Goal: Book appointment/travel/reservation

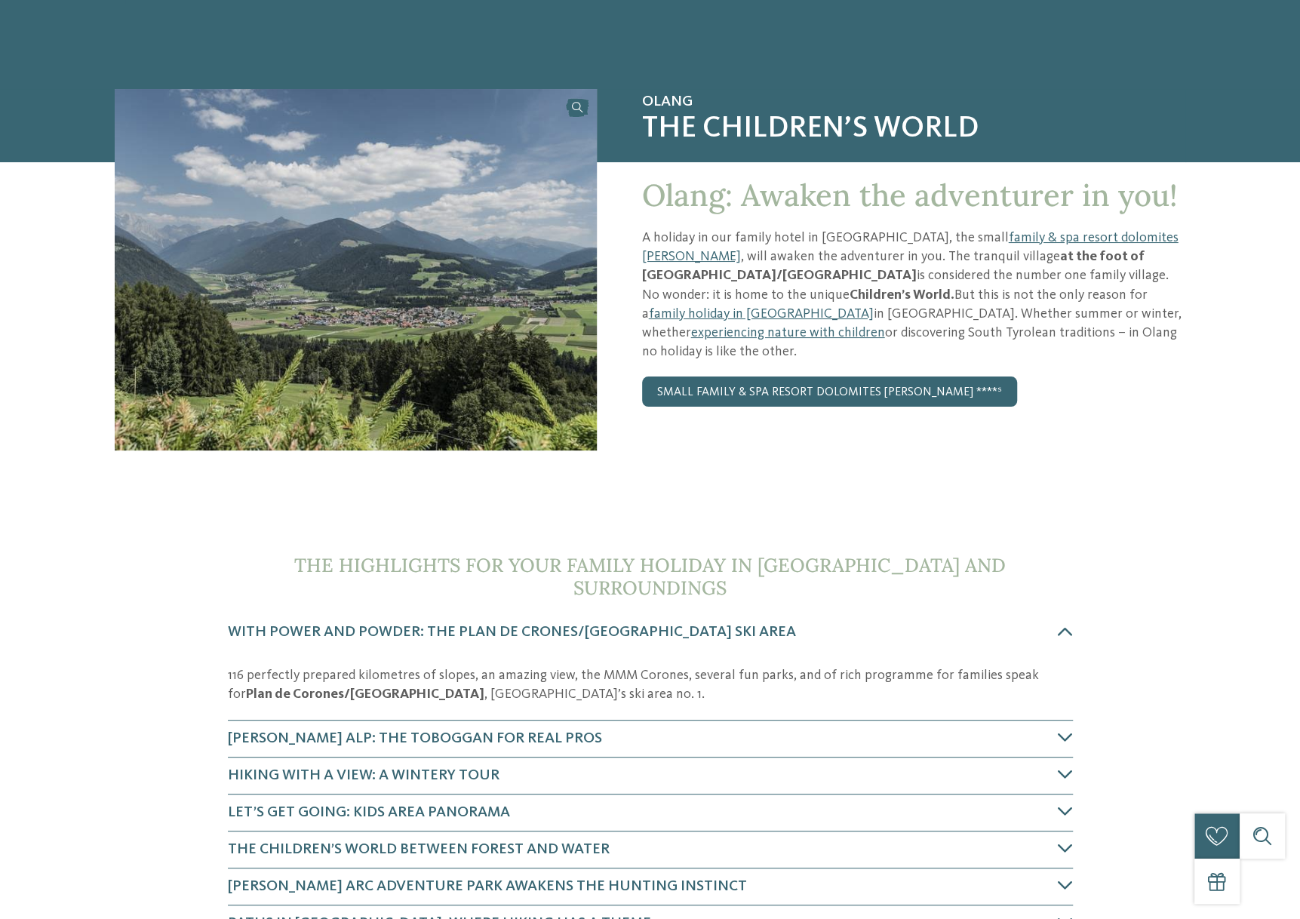
scroll to position [151, 0]
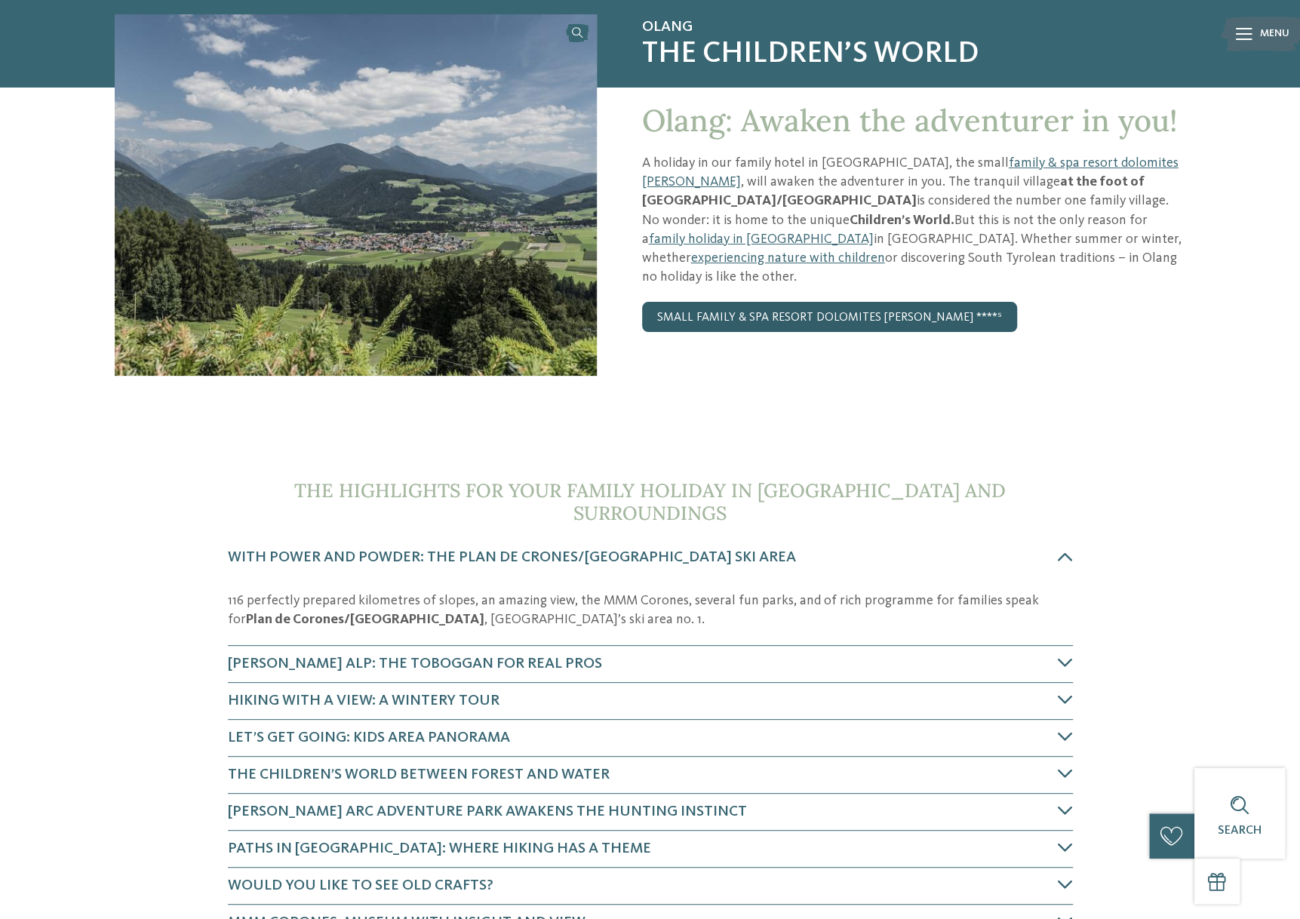
click at [771, 302] on link "small family & spa resort dolomites Famelí ****ˢ" at bounding box center [829, 317] width 375 height 30
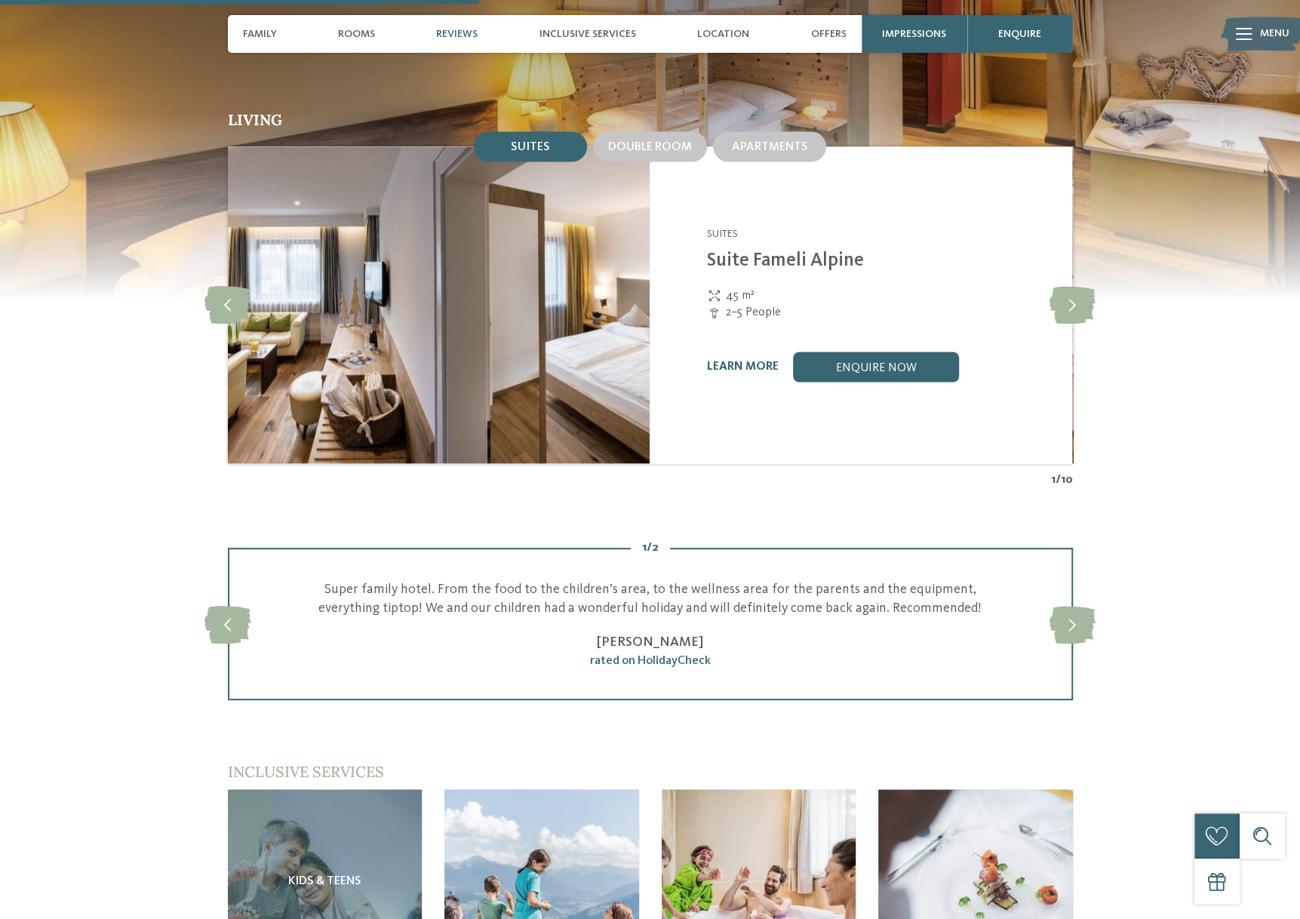
scroll to position [1736, 0]
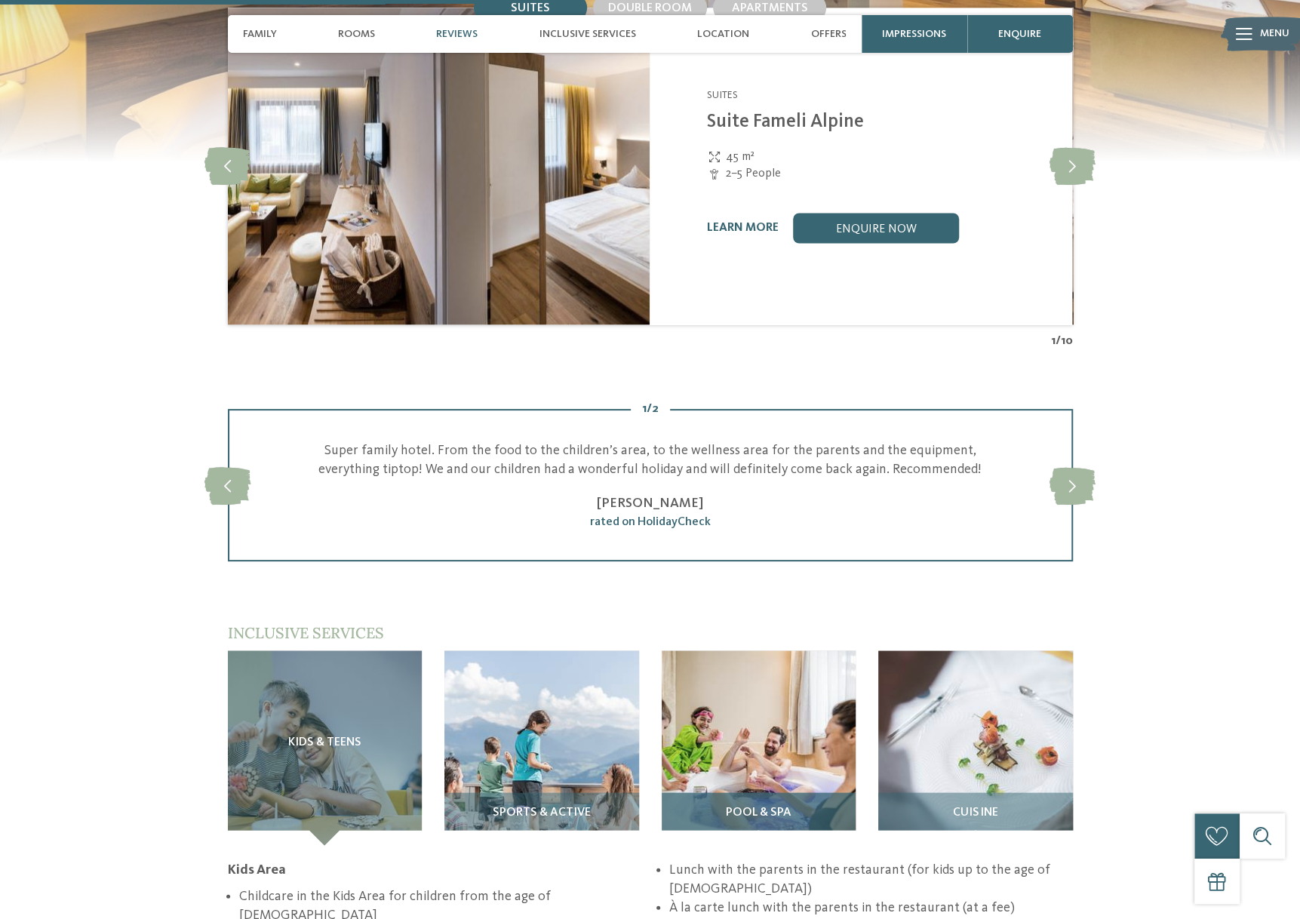
click at [770, 747] on img at bounding box center [759, 747] width 195 height 195
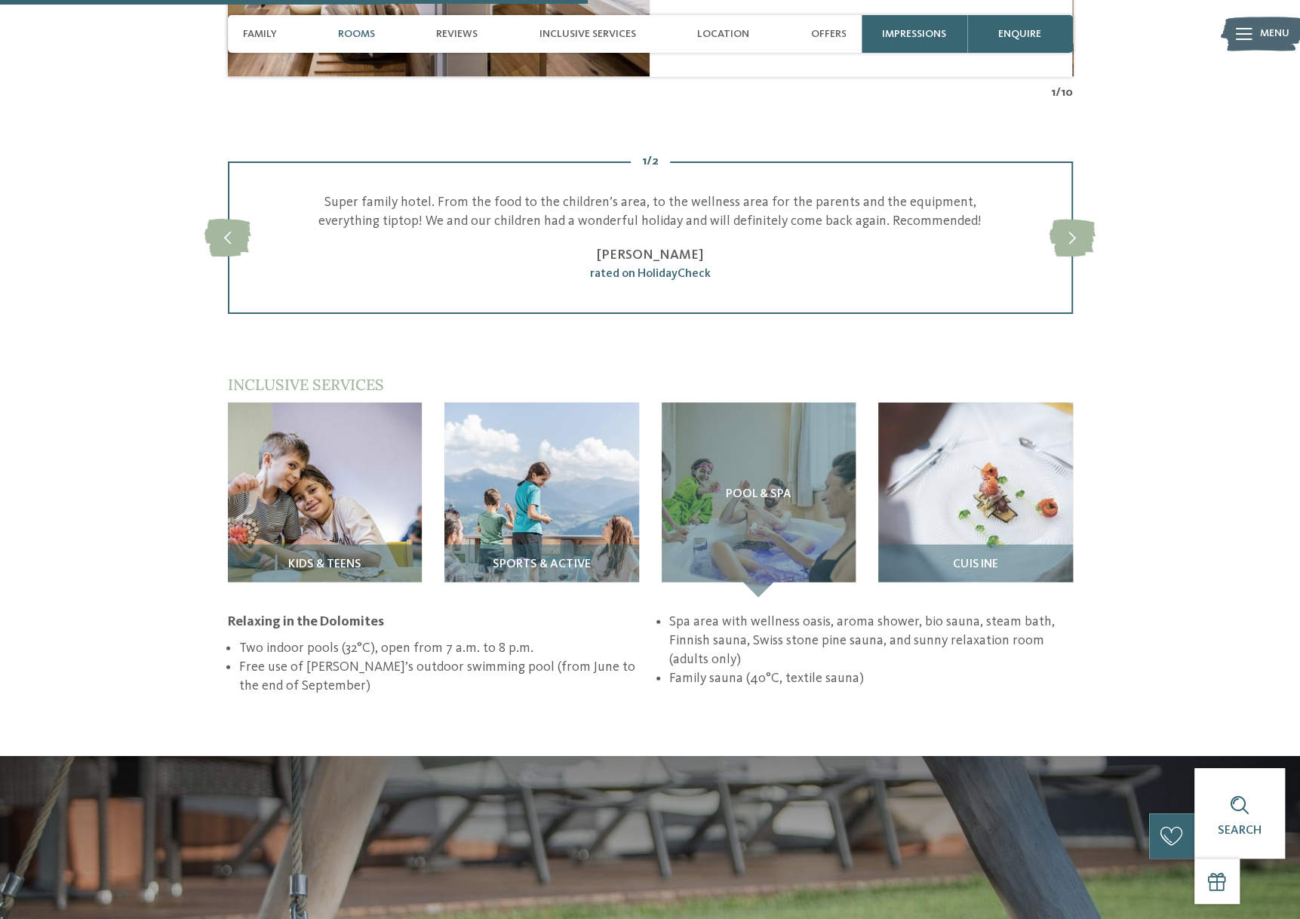
scroll to position [1962, 0]
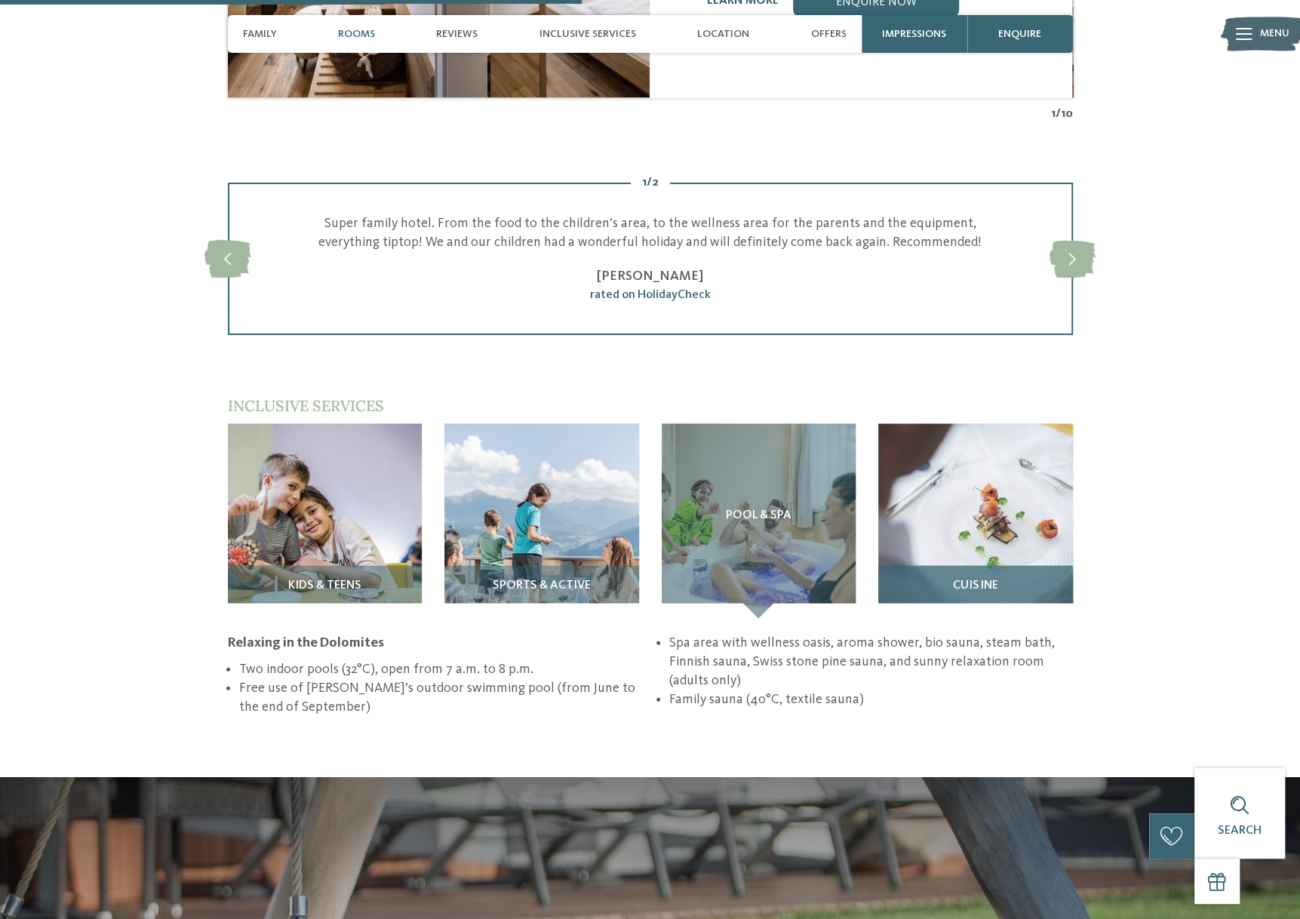
click at [968, 527] on img at bounding box center [975, 521] width 195 height 195
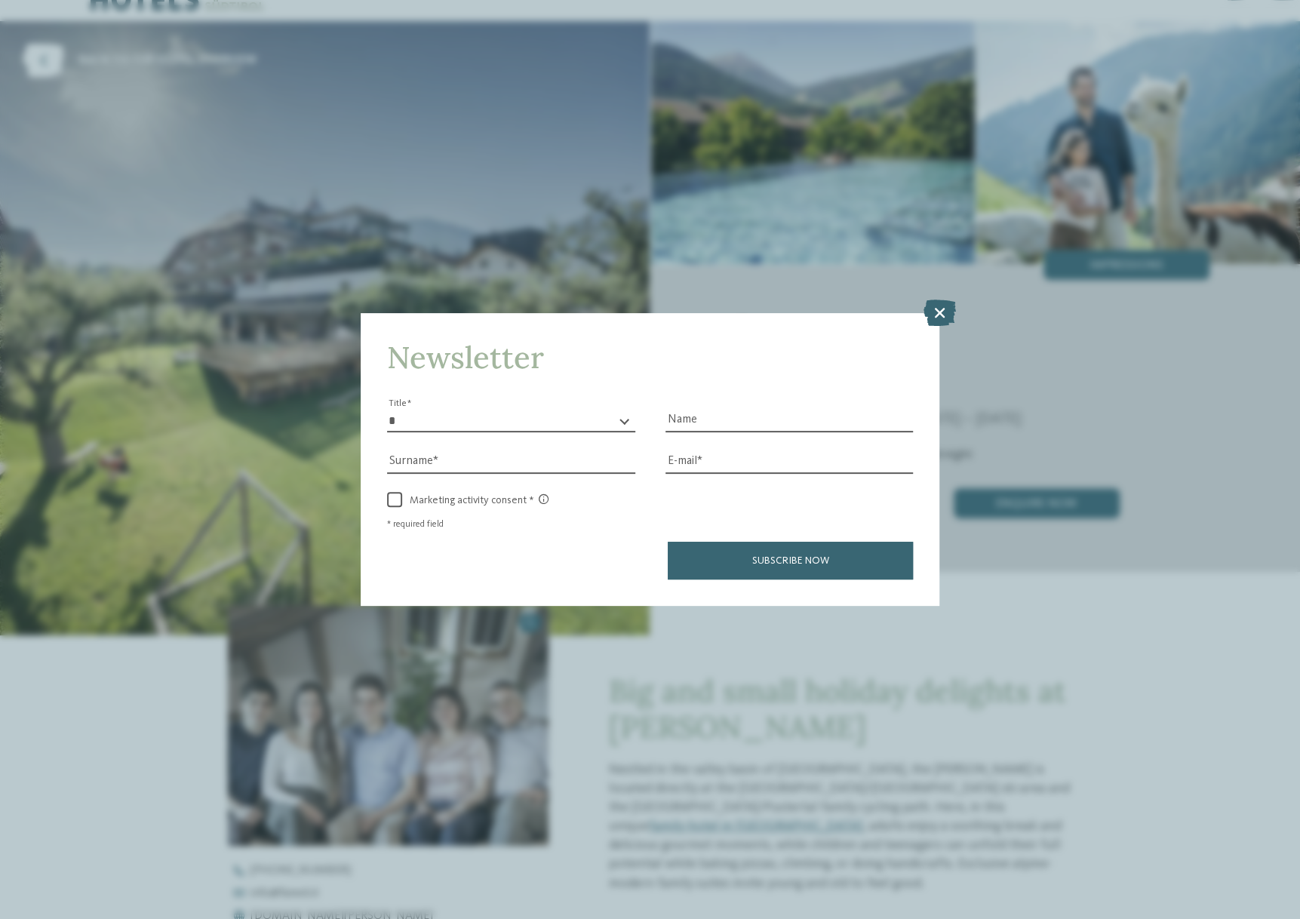
scroll to position [15, 0]
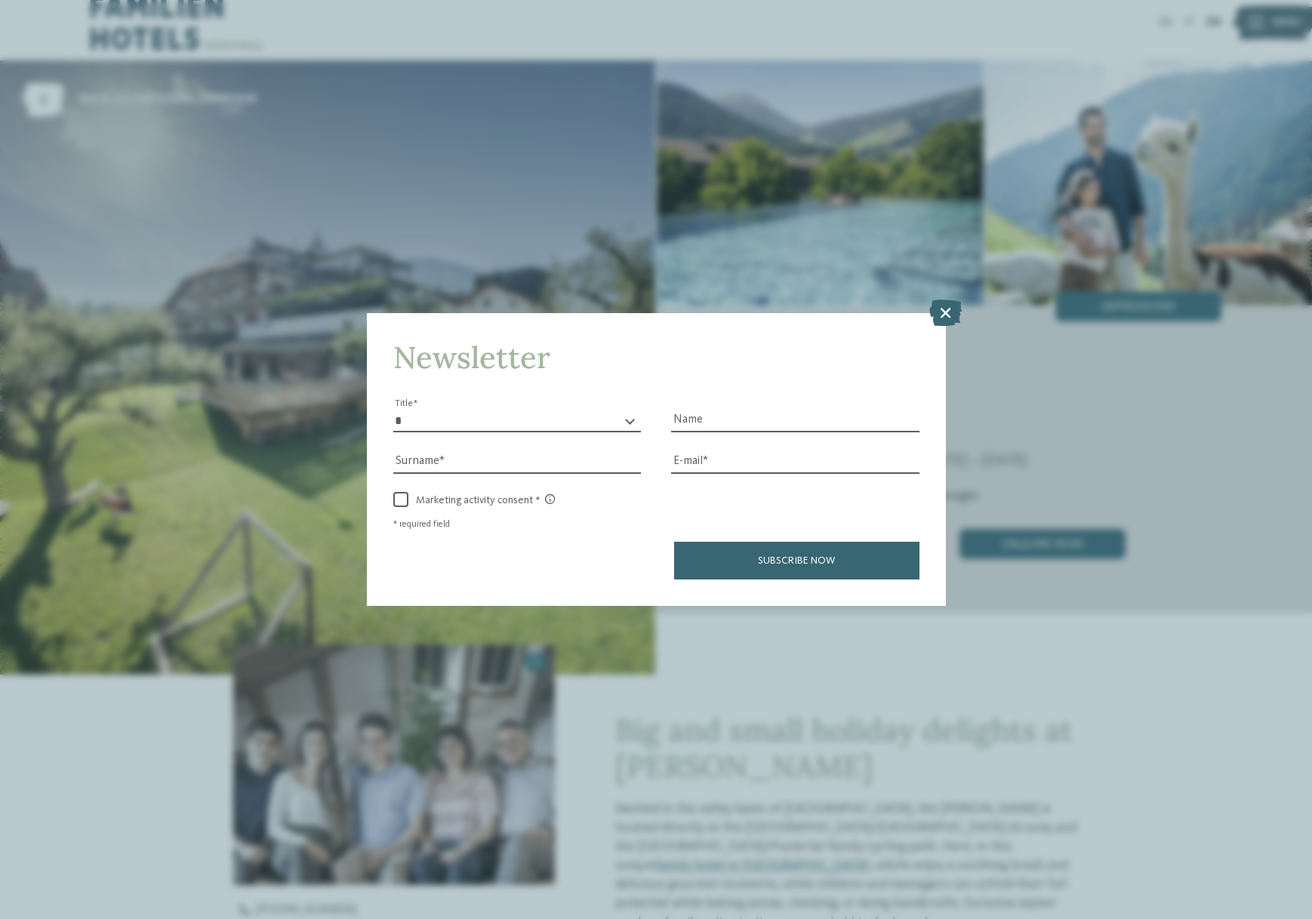
drag, startPoint x: 1310, startPoint y: 531, endPoint x: 1368, endPoint y: 14, distance: 519.4
click at [945, 307] on icon at bounding box center [945, 312] width 32 height 26
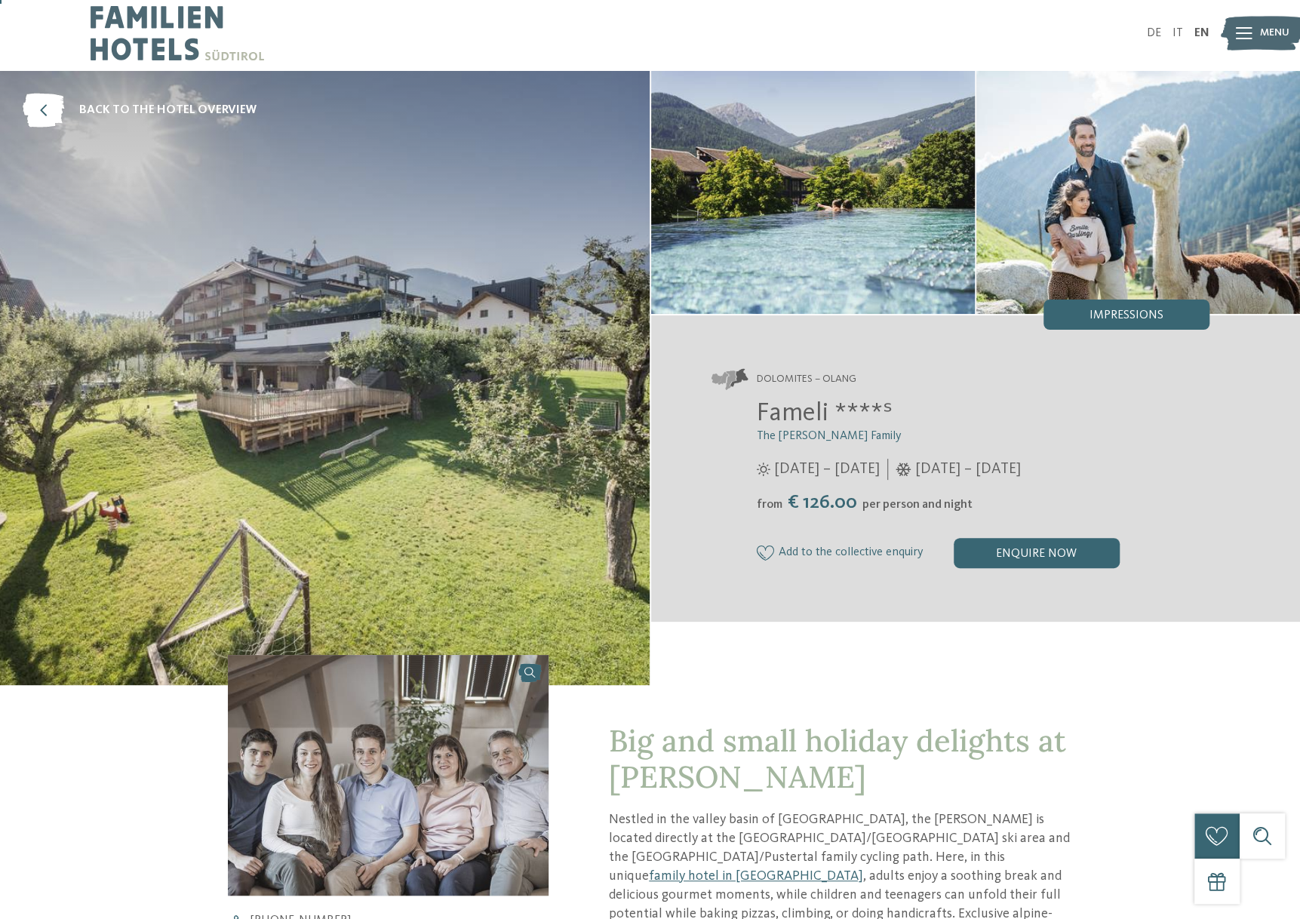
scroll to position [0, 0]
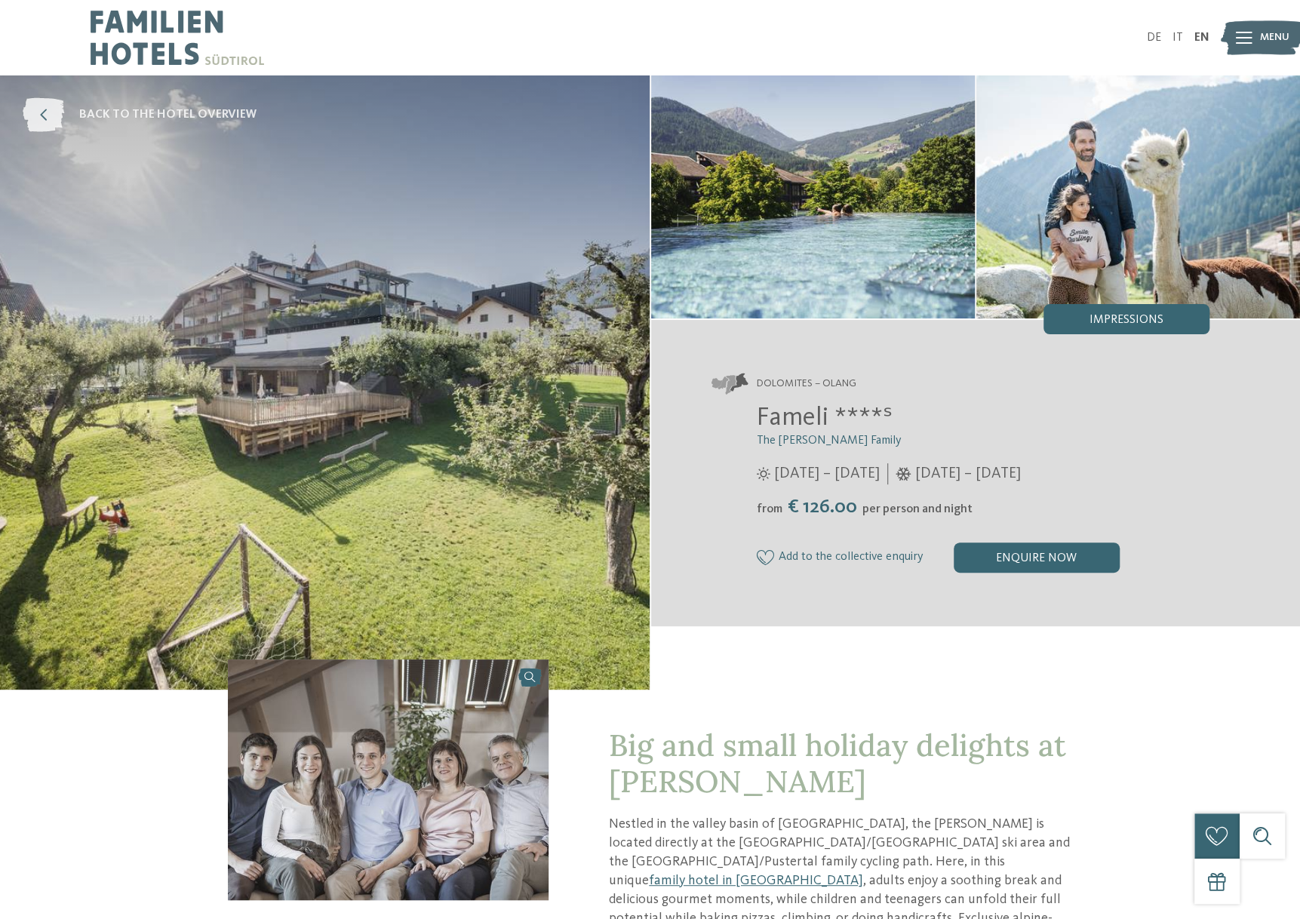
click at [155, 110] on span "back to the hotel overview" at bounding box center [167, 114] width 177 height 17
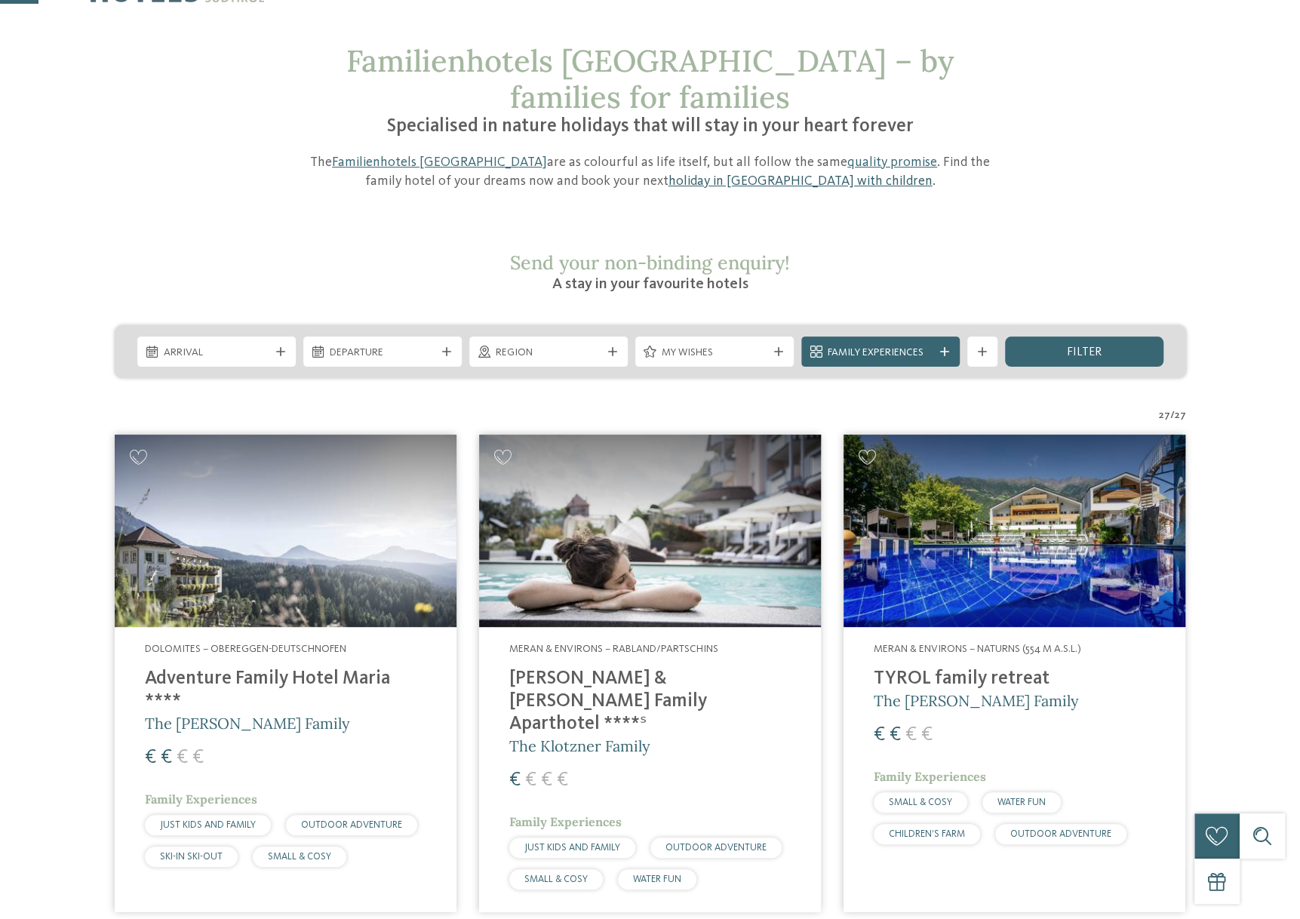
scroll to position [151, 0]
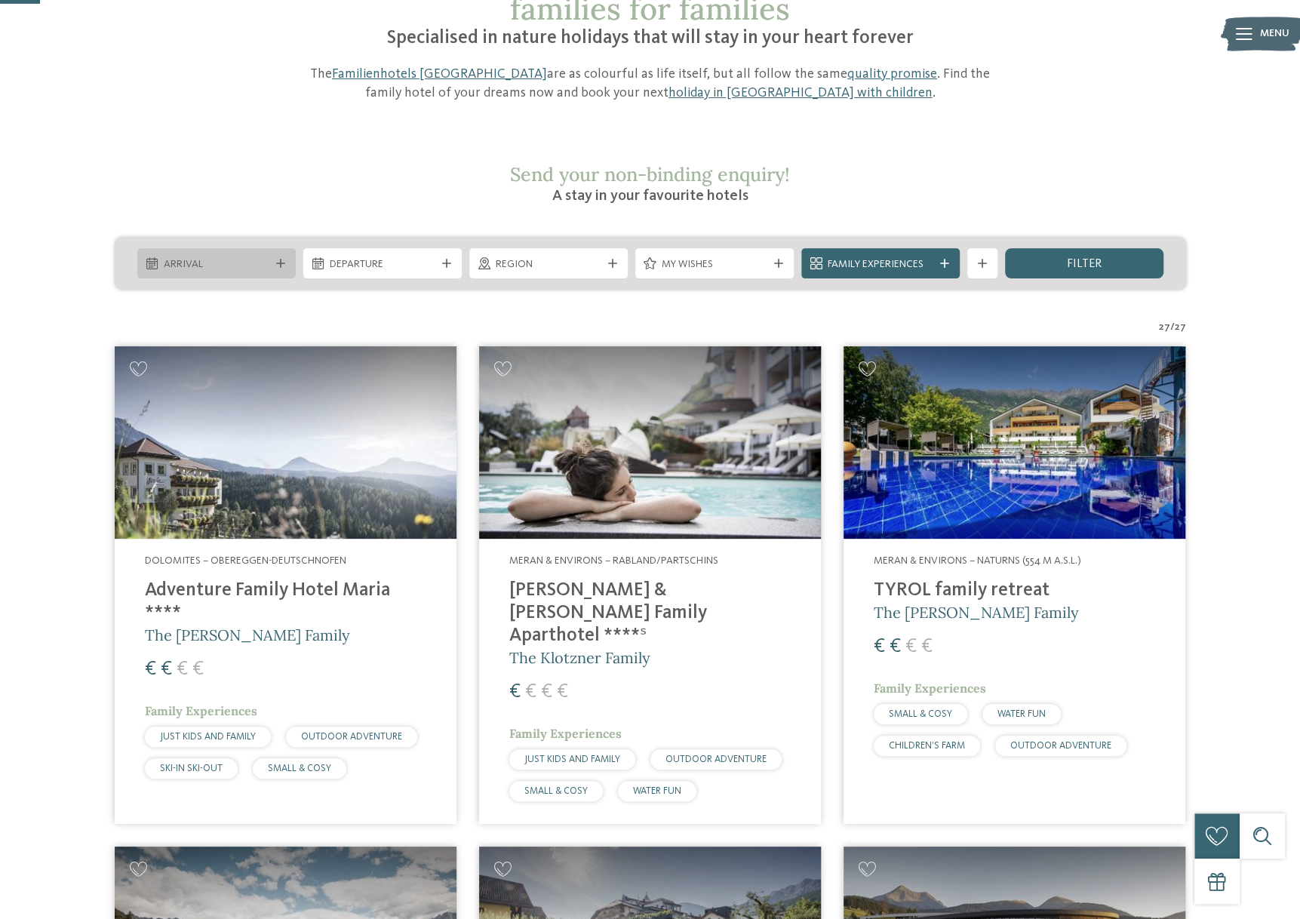
click at [244, 257] on span "Arrival" at bounding box center [217, 264] width 106 height 15
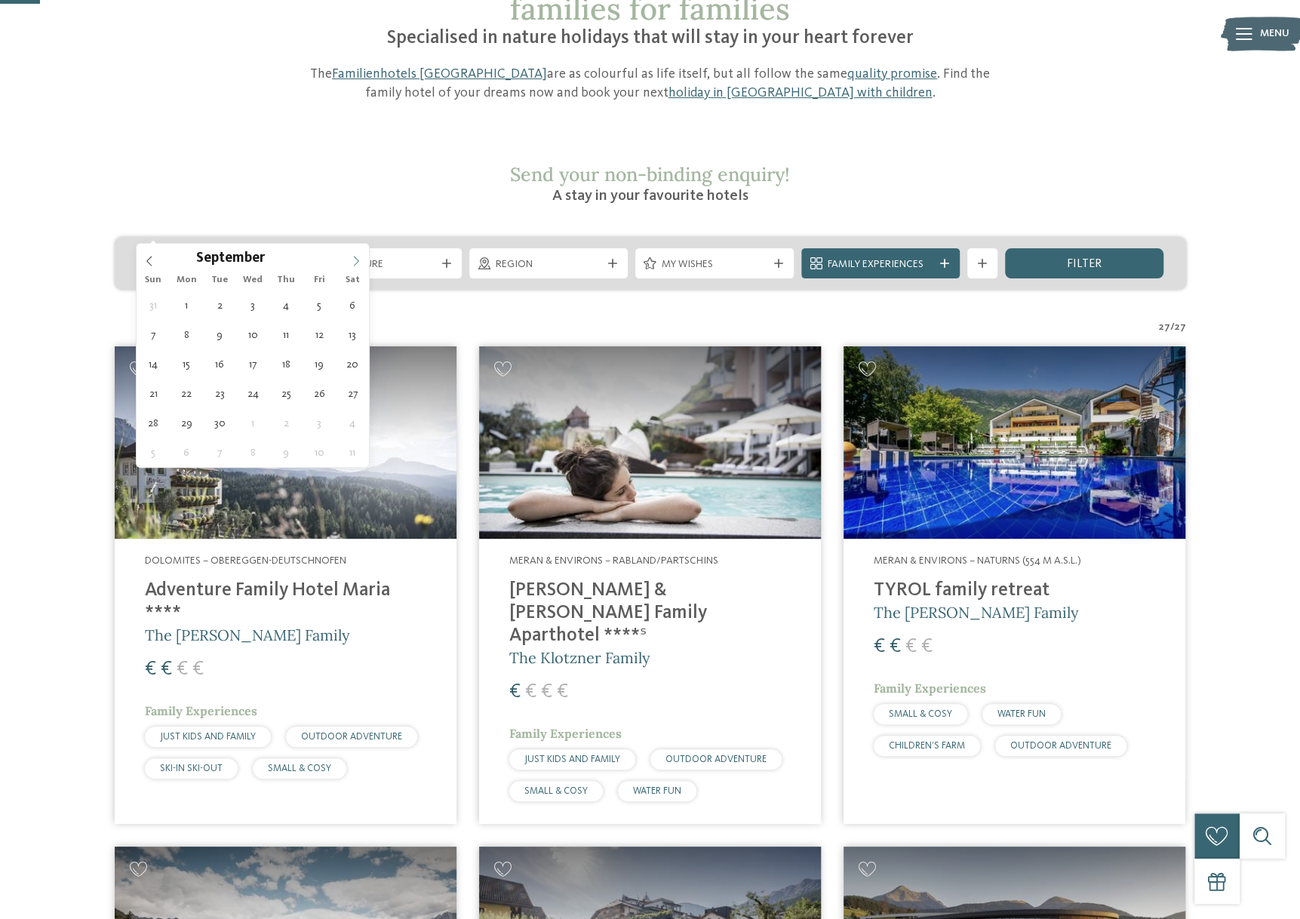
click at [358, 256] on icon at bounding box center [356, 261] width 11 height 11
type input "****"
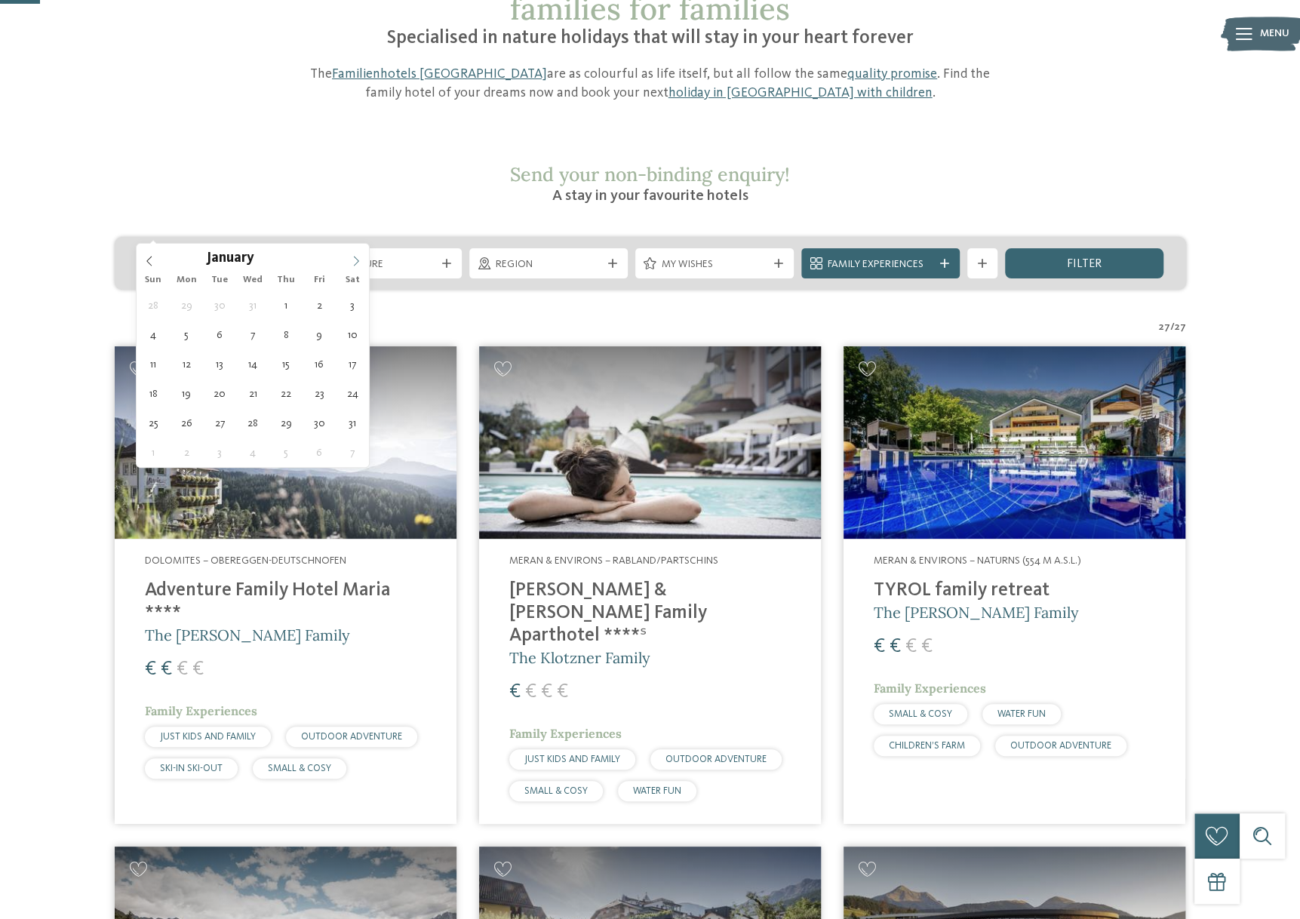
click at [358, 256] on icon at bounding box center [356, 261] width 11 height 11
click at [358, 257] on icon at bounding box center [356, 261] width 11 height 11
type div "14.02.2026"
type input "****"
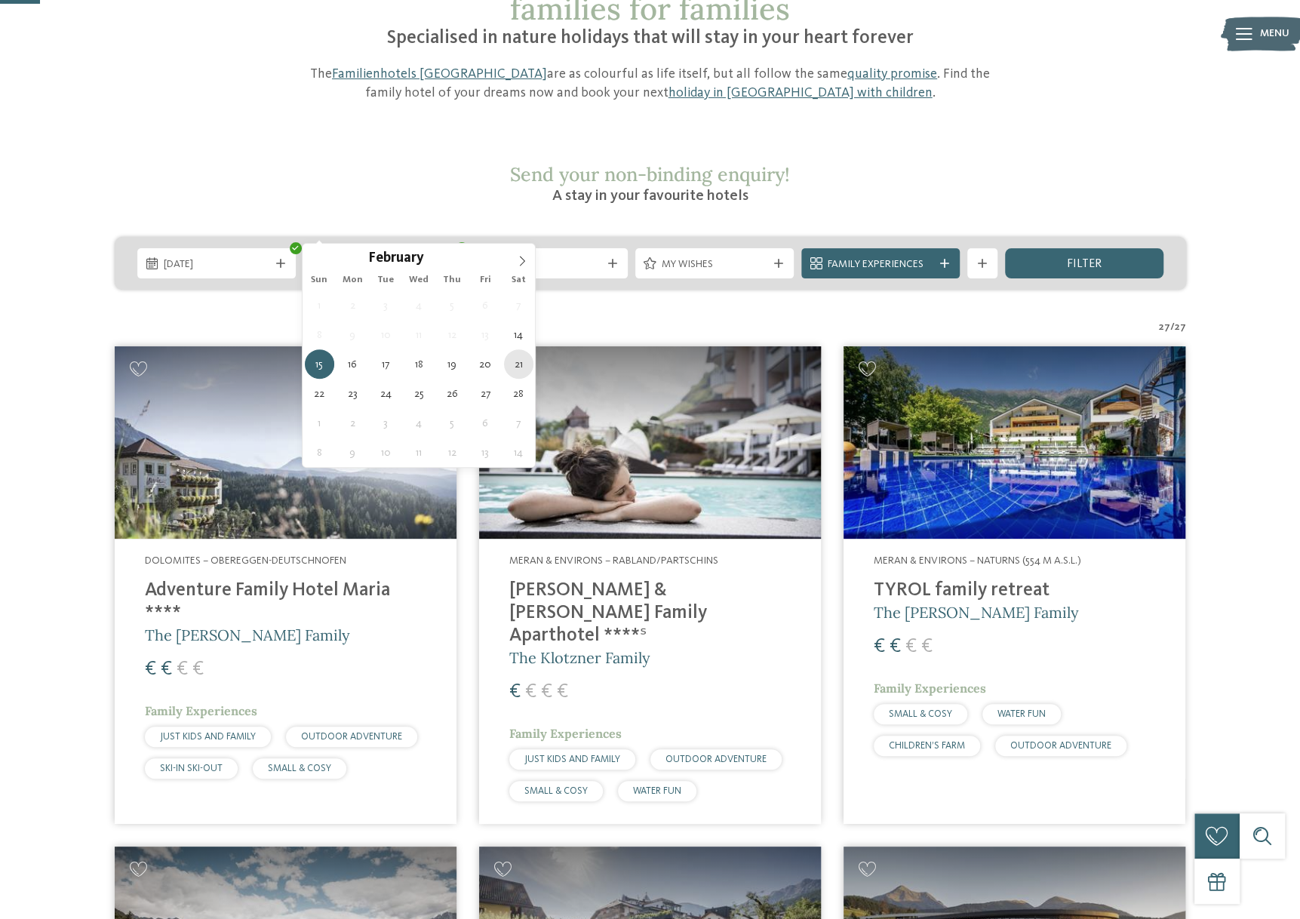
type div "21.02.2026"
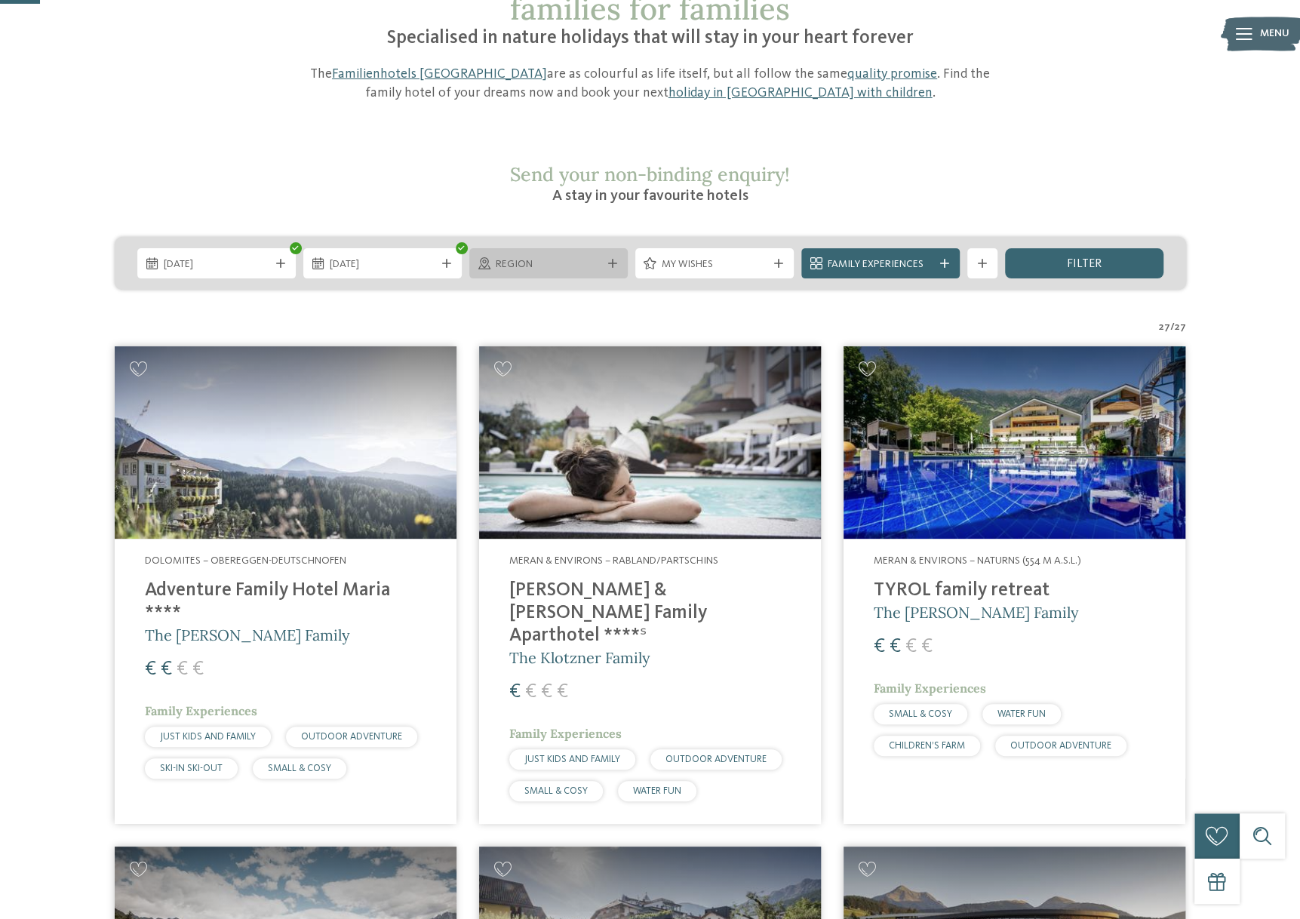
click at [610, 259] on icon at bounding box center [612, 263] width 9 height 9
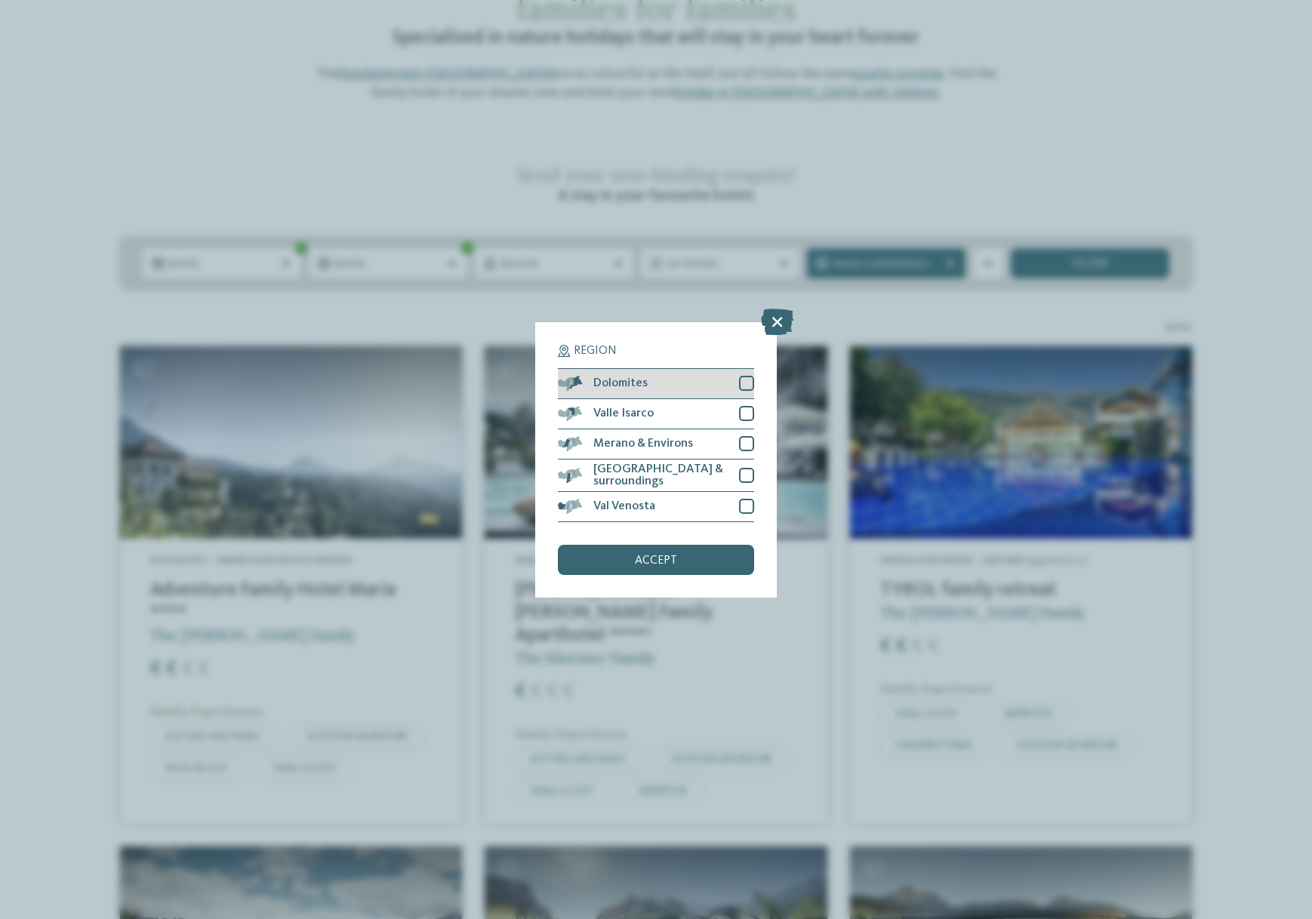
click at [739, 378] on div at bounding box center [746, 383] width 15 height 15
click at [599, 568] on div "accept" at bounding box center [656, 560] width 196 height 30
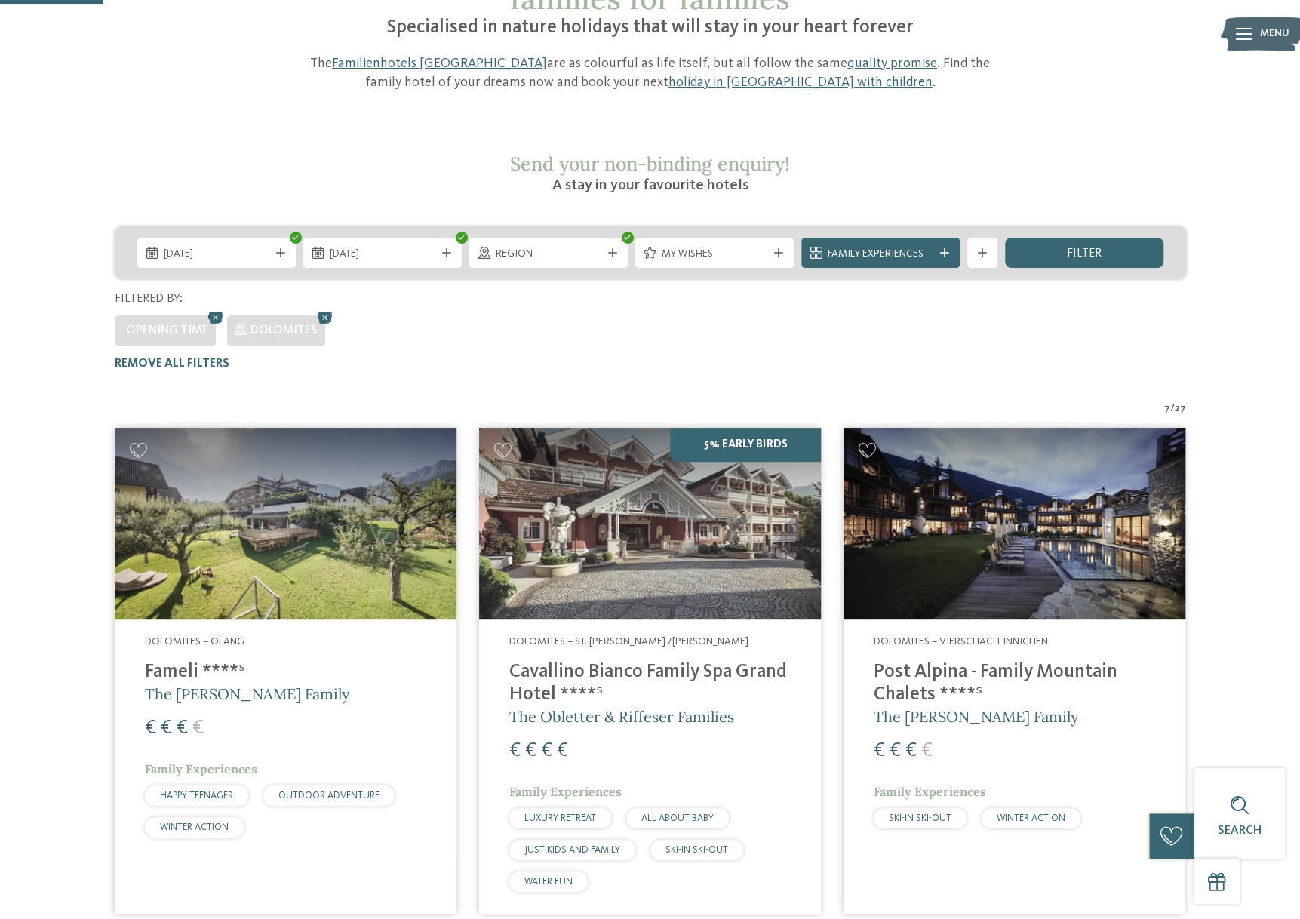
scroll to position [81, 0]
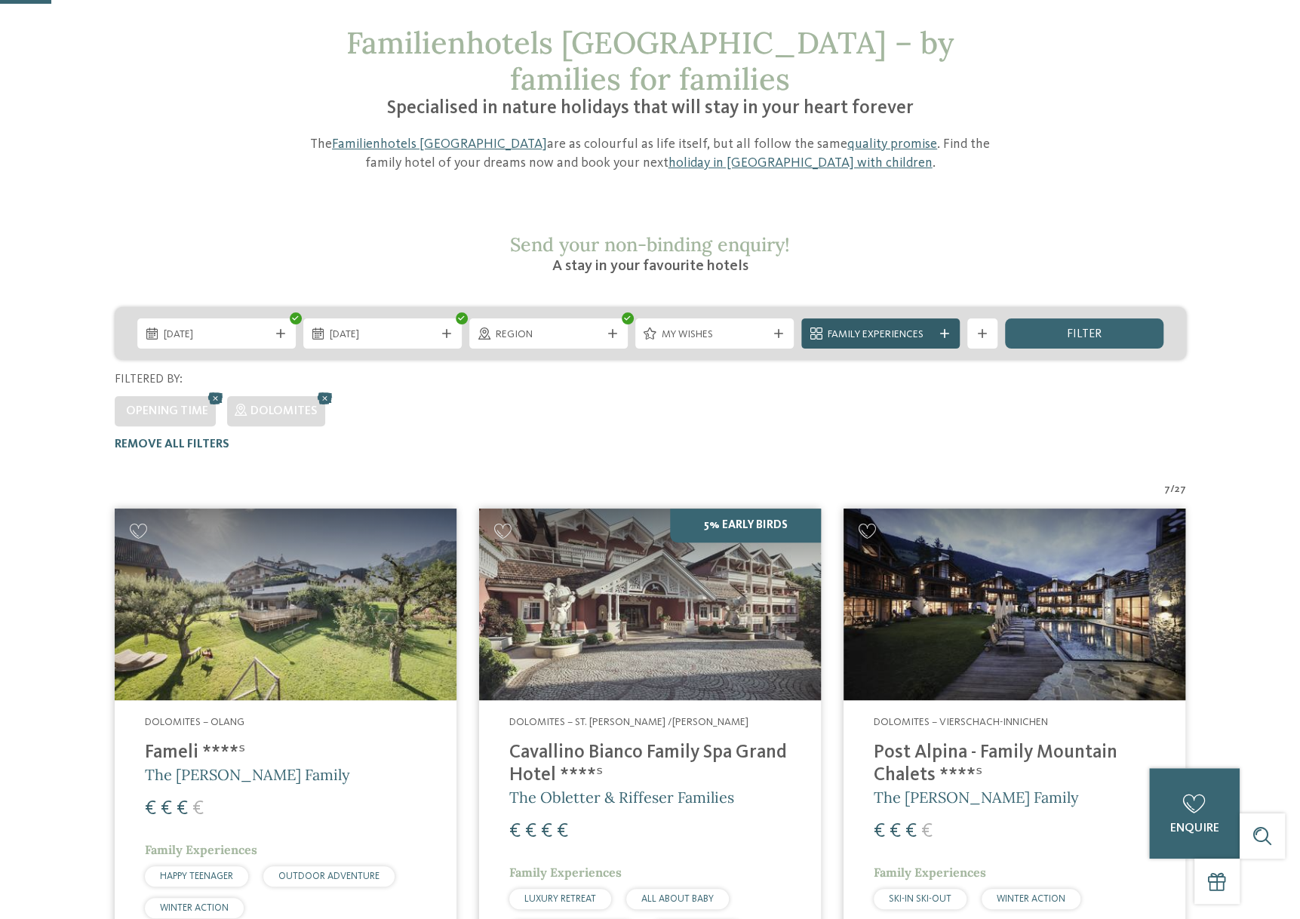
click at [887, 328] on span "Family Experiences" at bounding box center [881, 335] width 106 height 15
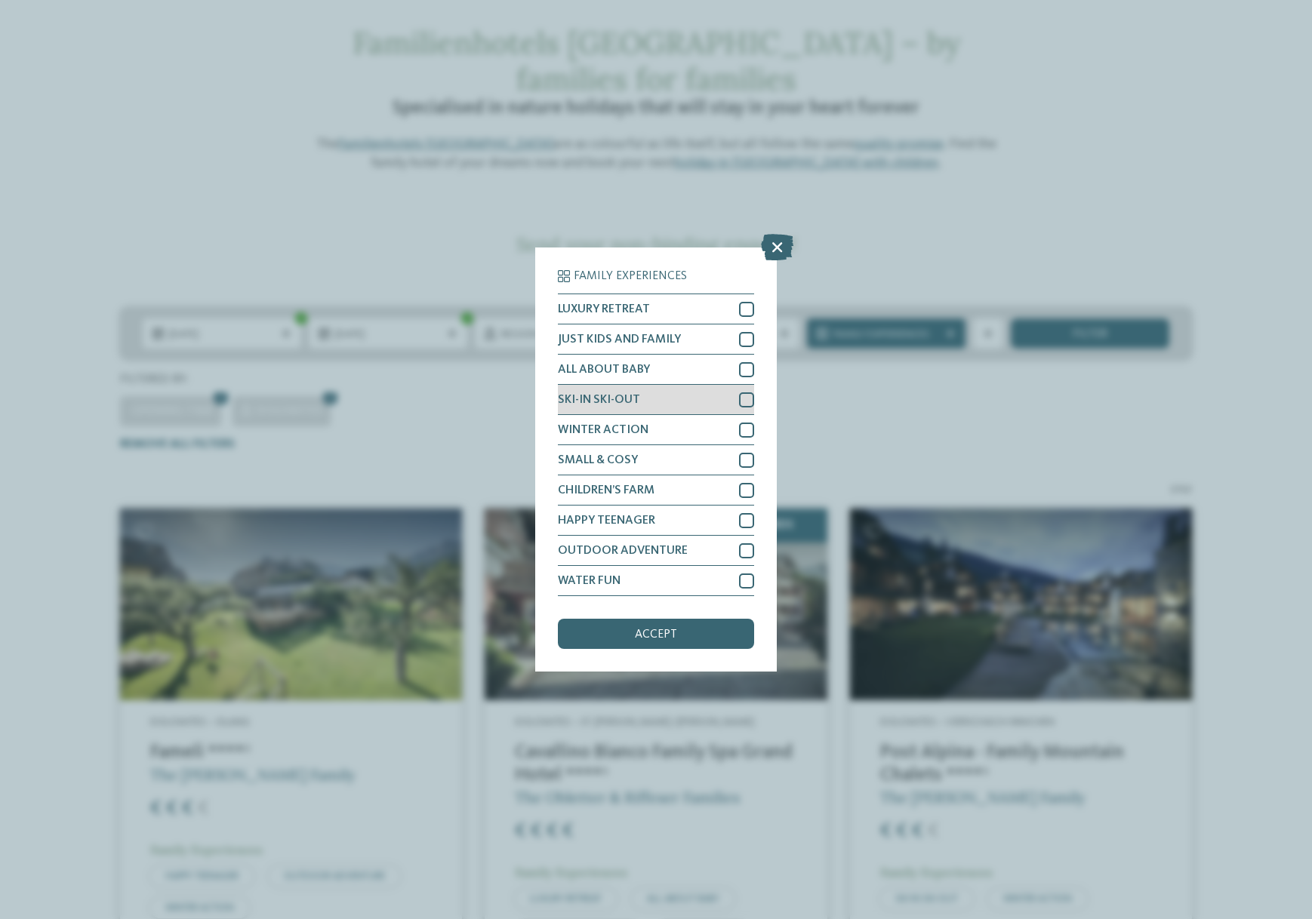
click at [692, 402] on div "SKI-IN SKI-OUT" at bounding box center [656, 400] width 196 height 30
click at [674, 428] on div "WINTER ACTION" at bounding box center [656, 430] width 196 height 30
click at [657, 577] on div "WATER FUN" at bounding box center [656, 581] width 196 height 30
click at [643, 632] on span "accept" at bounding box center [656, 635] width 42 height 12
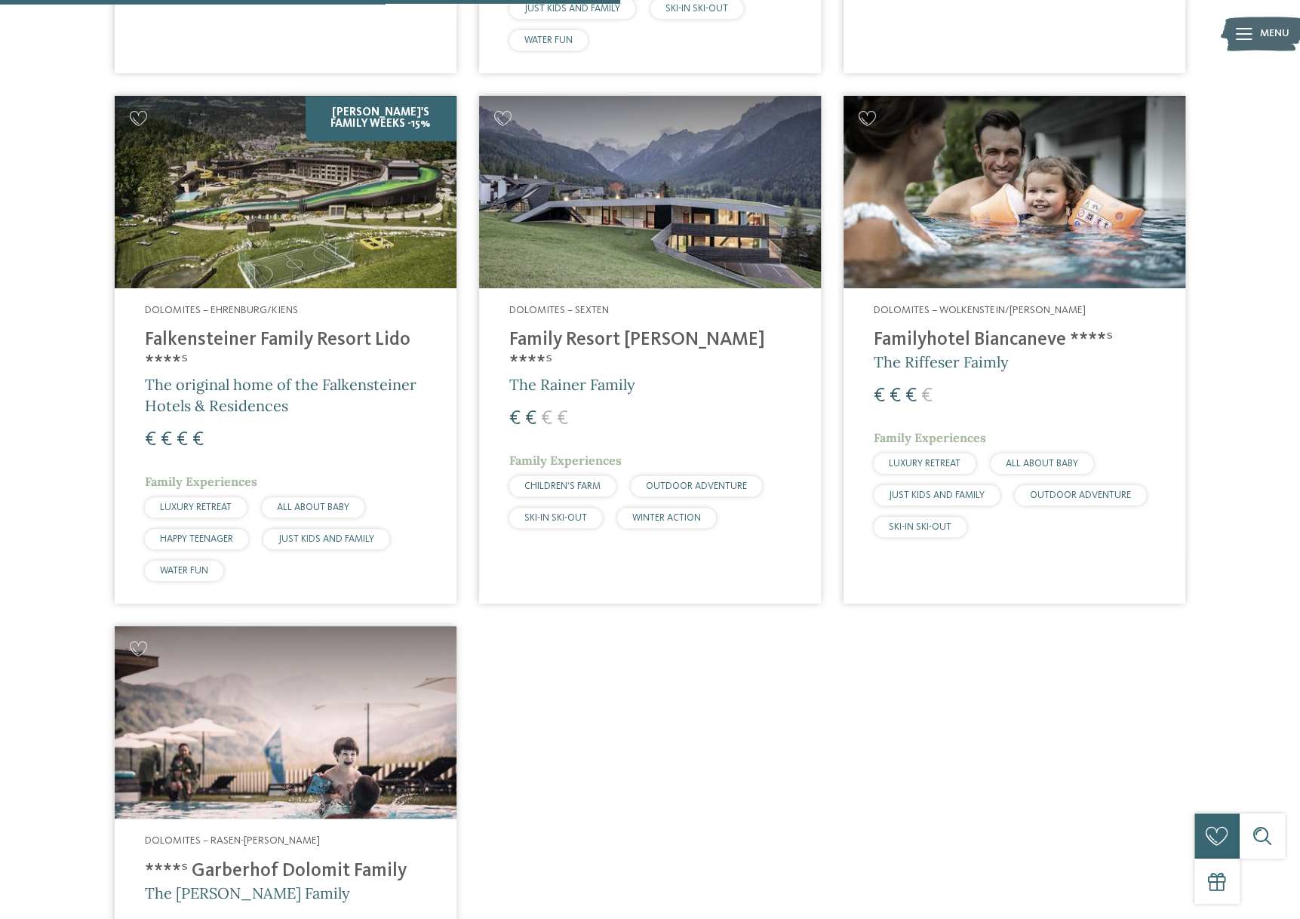
scroll to position [835, 0]
